Goal: Navigation & Orientation: Find specific page/section

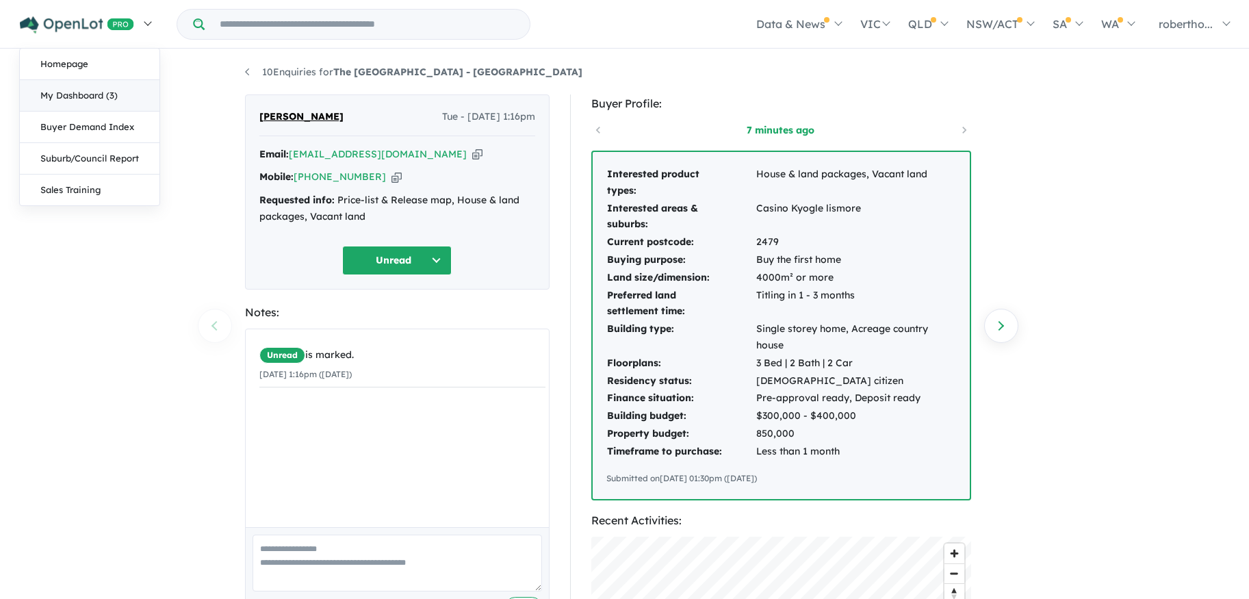
click at [87, 103] on link "My Dashboard (3)" at bounding box center [90, 95] width 140 height 31
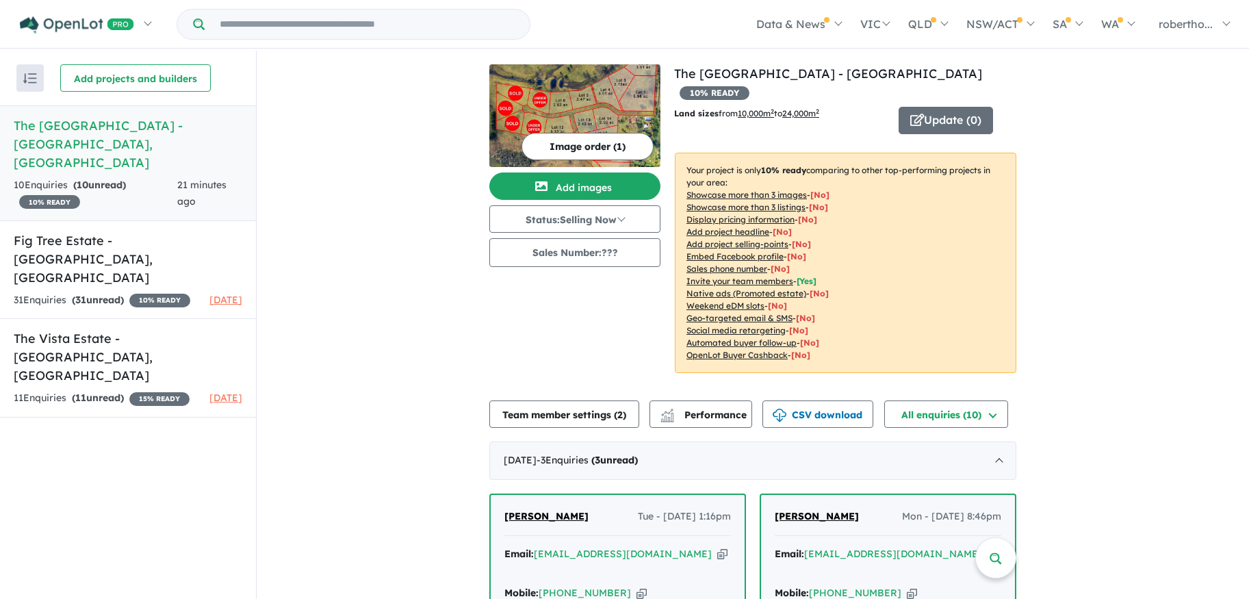
click at [200, 116] on h5 "The [GEOGRAPHIC_DATA] - [GEOGRAPHIC_DATA] , [GEOGRAPHIC_DATA]" at bounding box center [128, 143] width 229 height 55
click at [942, 107] on button "Update ( 0 )" at bounding box center [946, 120] width 94 height 27
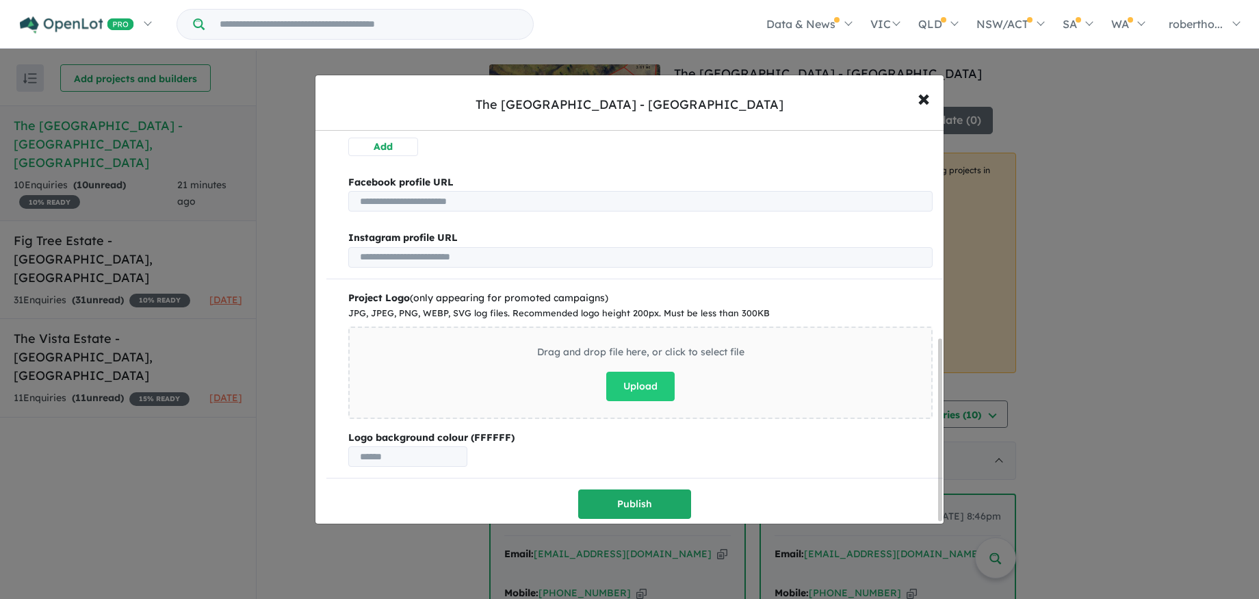
scroll to position [452, 0]
click at [926, 95] on span "×" at bounding box center [924, 97] width 12 height 29
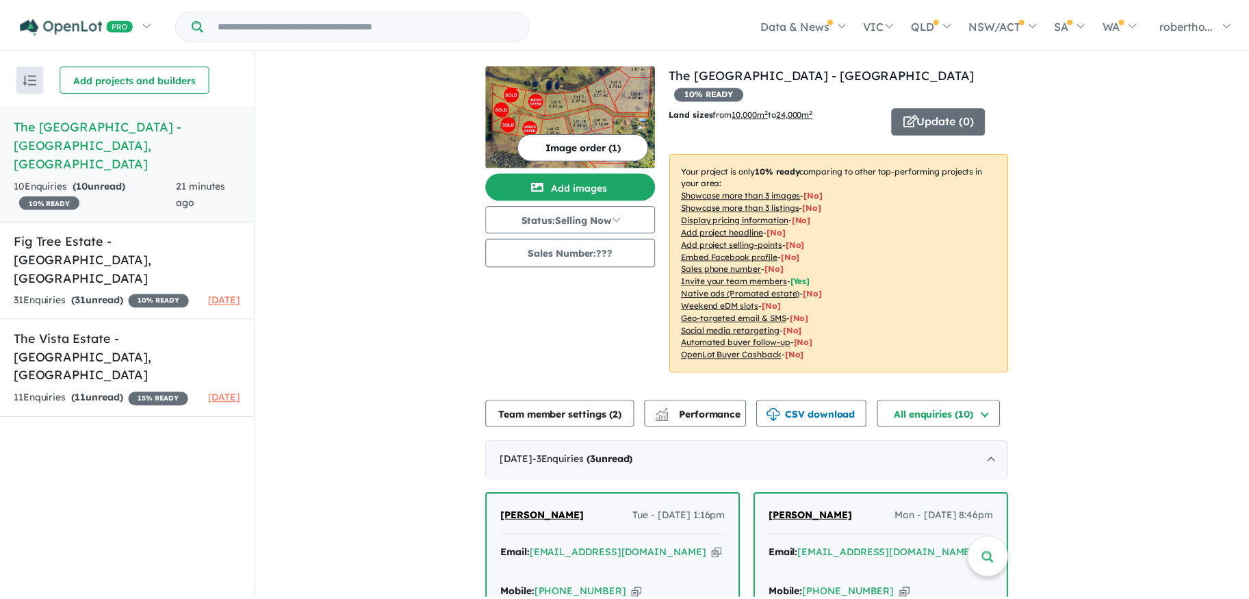
scroll to position [0, 0]
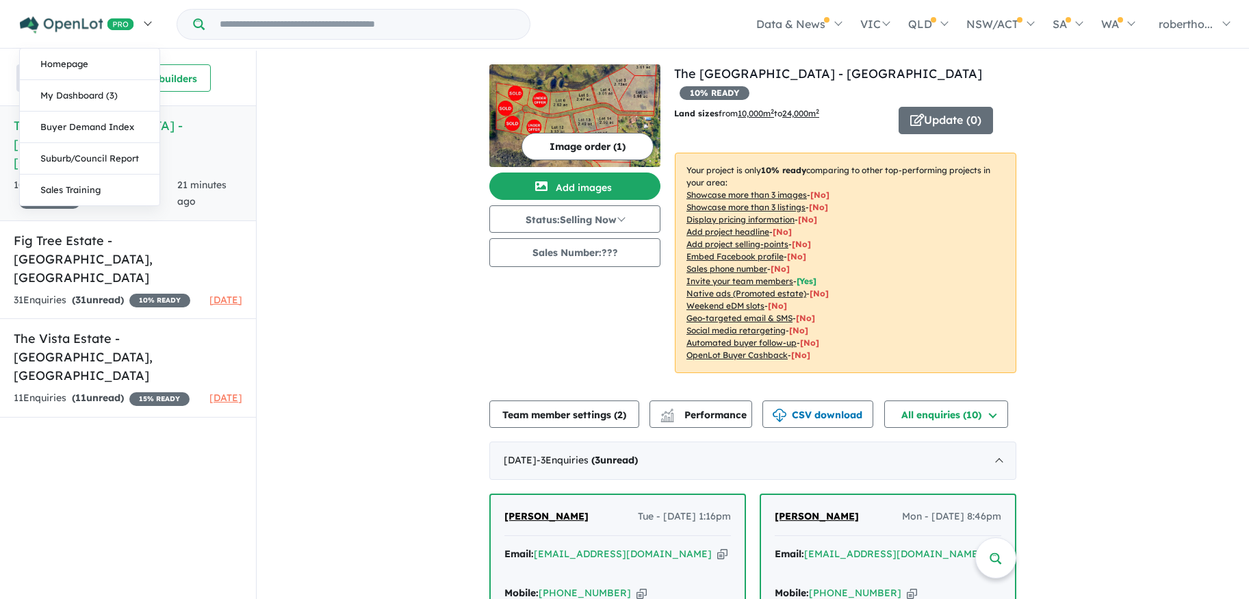
click at [151, 18] on link at bounding box center [85, 24] width 150 height 48
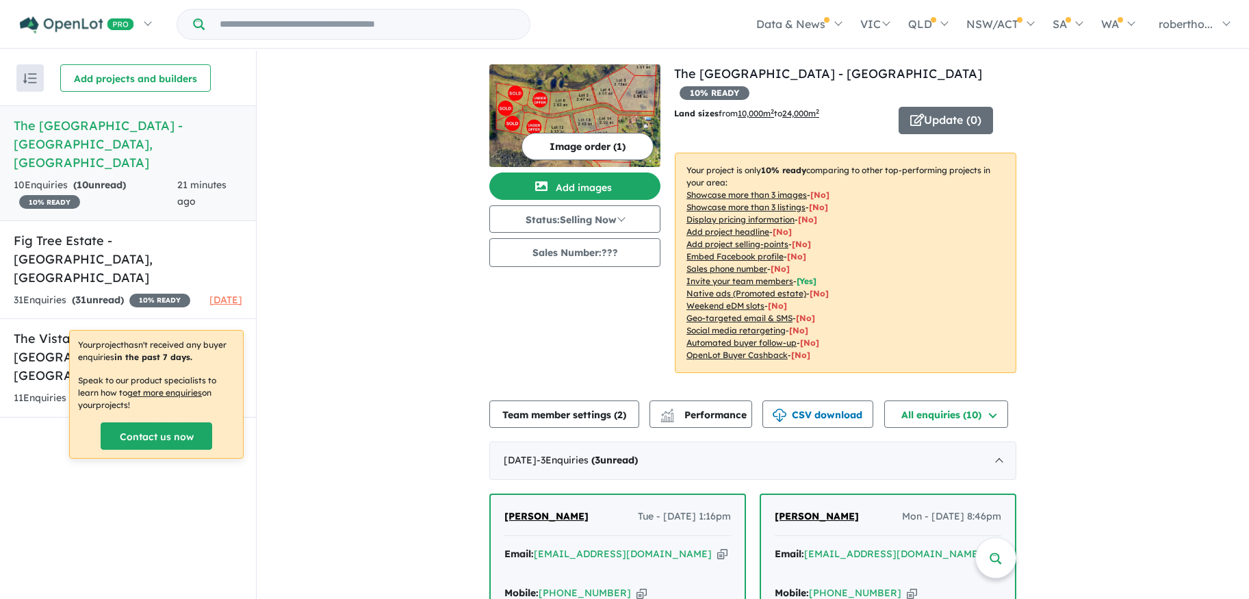
click at [34, 73] on img "button" at bounding box center [30, 78] width 14 height 10
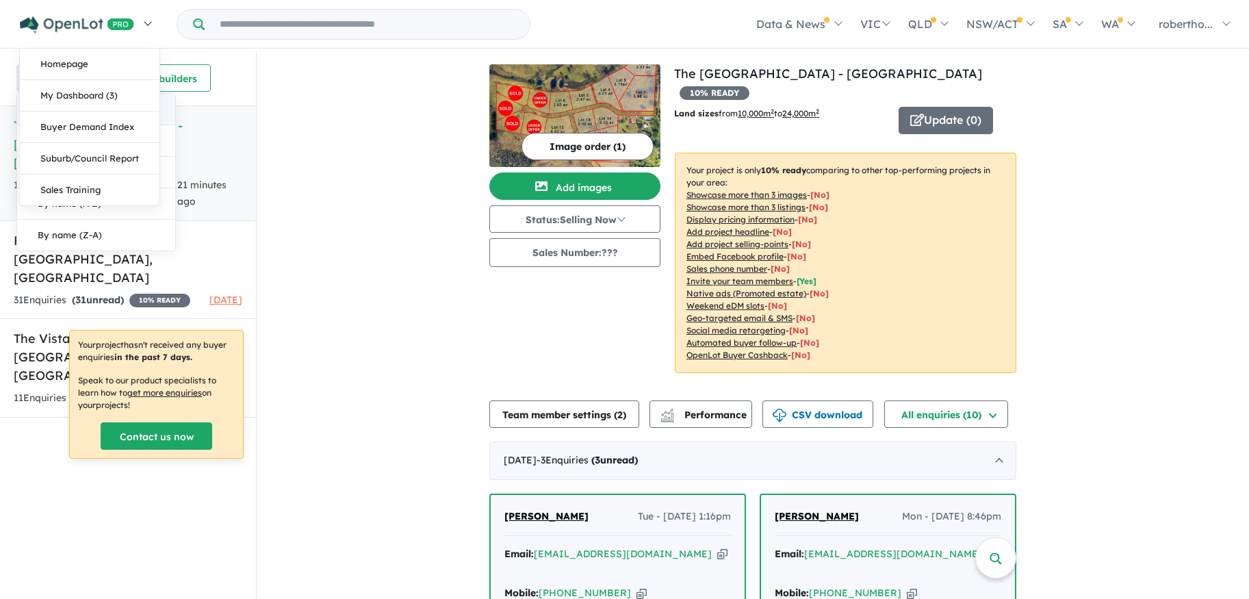
click at [68, 22] on img at bounding box center [77, 24] width 114 height 17
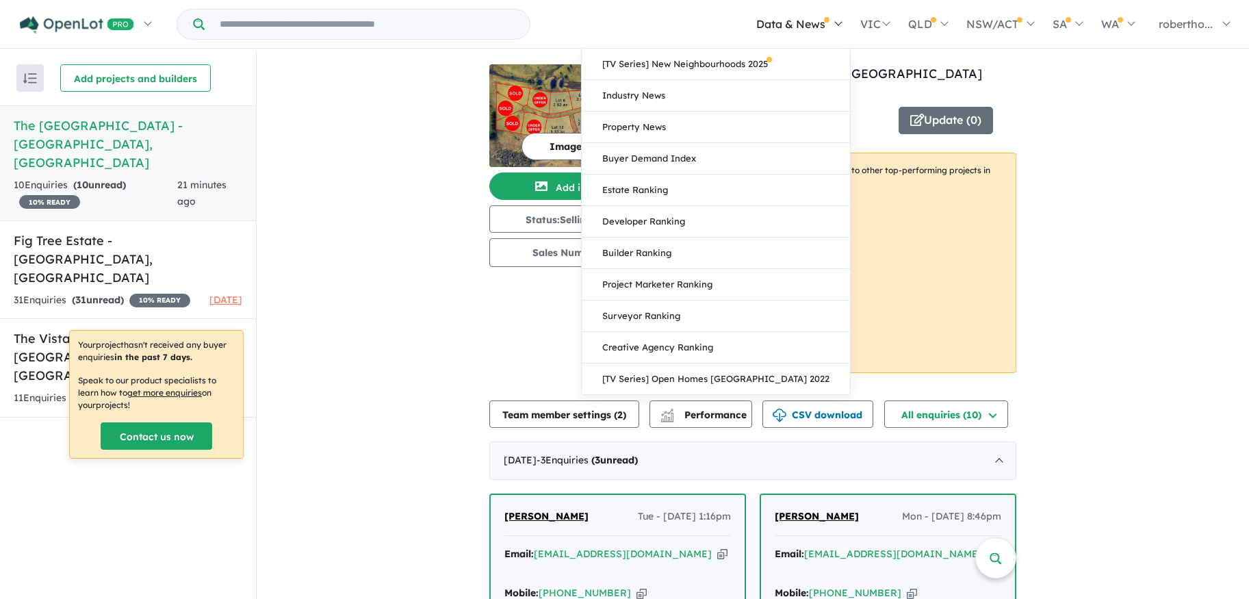
scroll to position [2, 0]
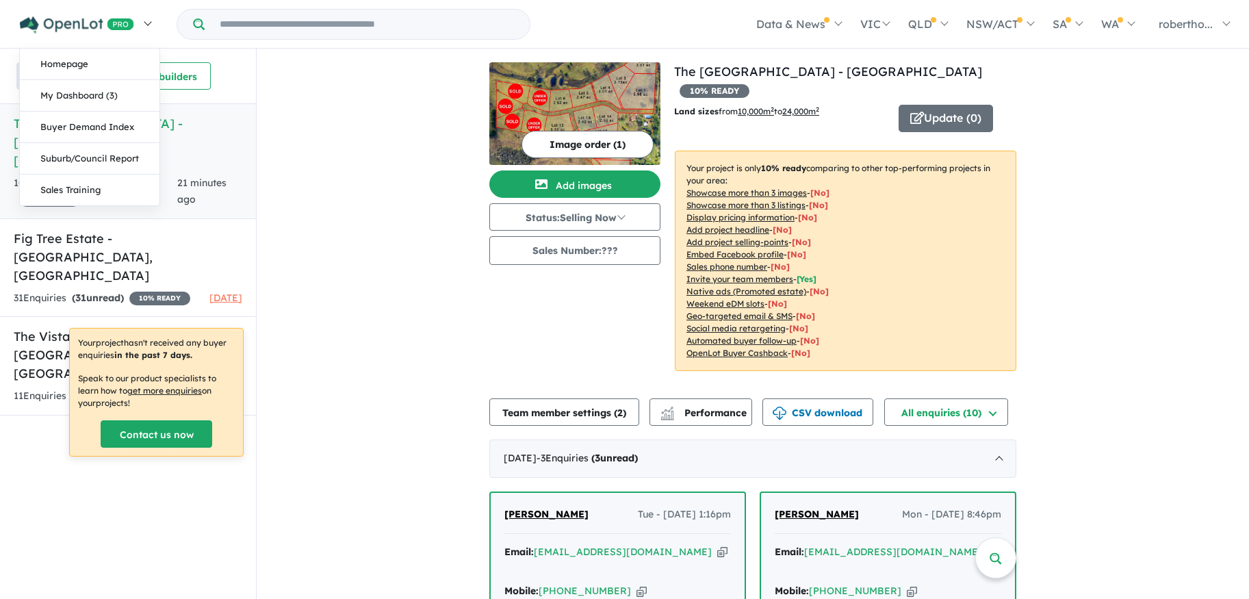
click at [65, 27] on img at bounding box center [77, 24] width 114 height 17
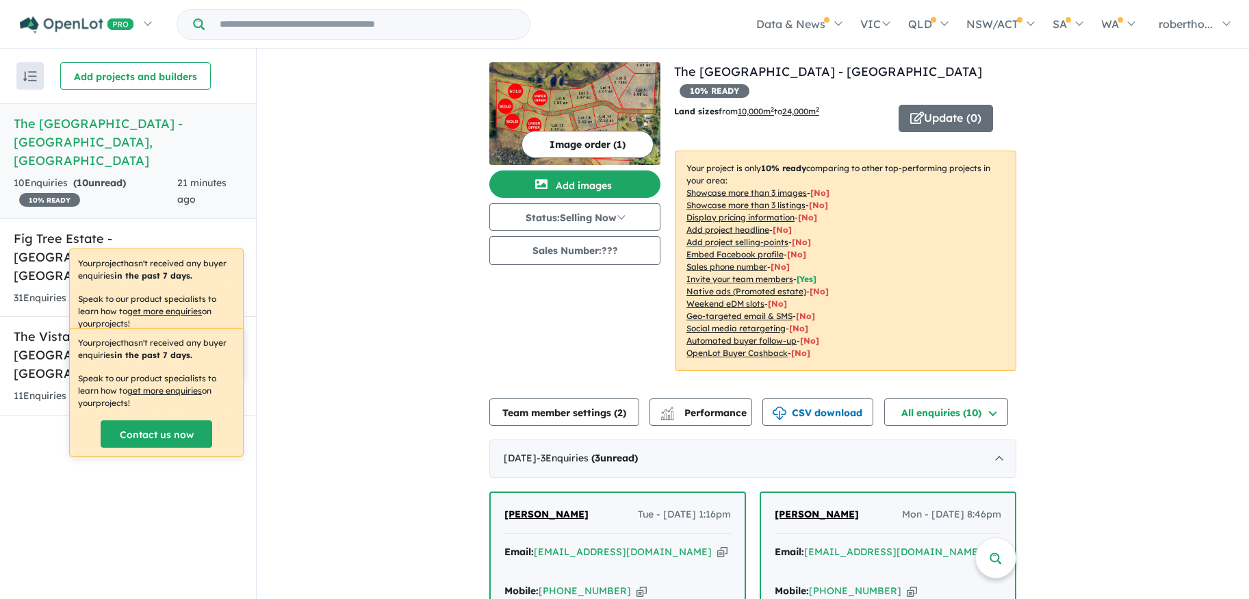
scroll to position [0, 0]
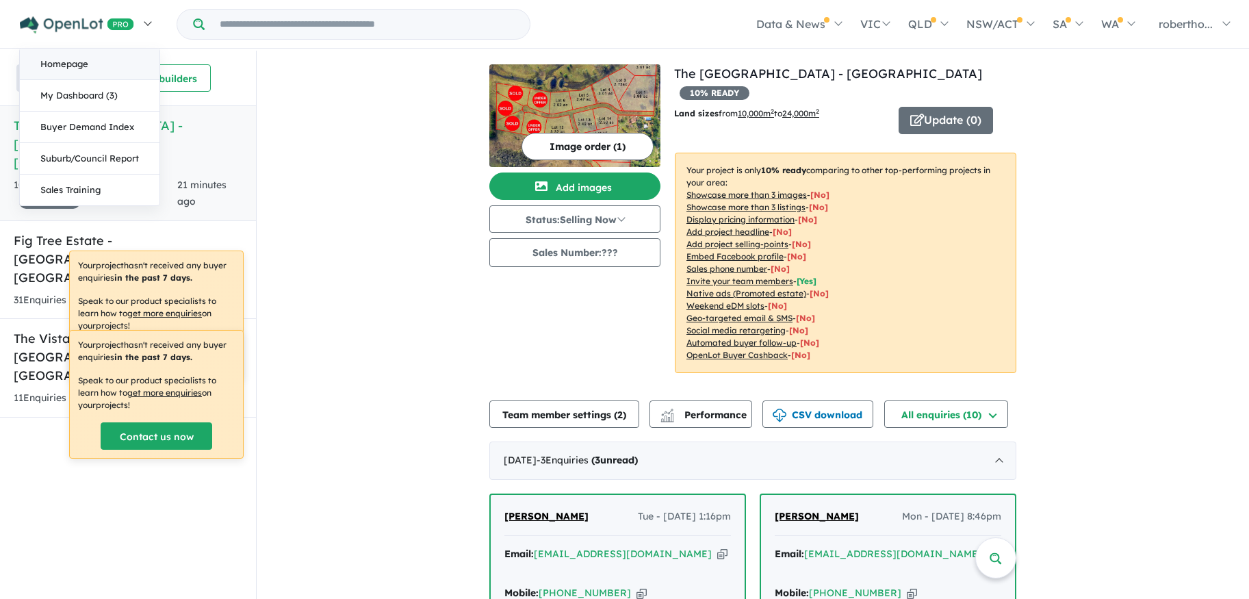
click at [50, 65] on link "Homepage" at bounding box center [90, 64] width 140 height 31
